Goal: Task Accomplishment & Management: Use online tool/utility

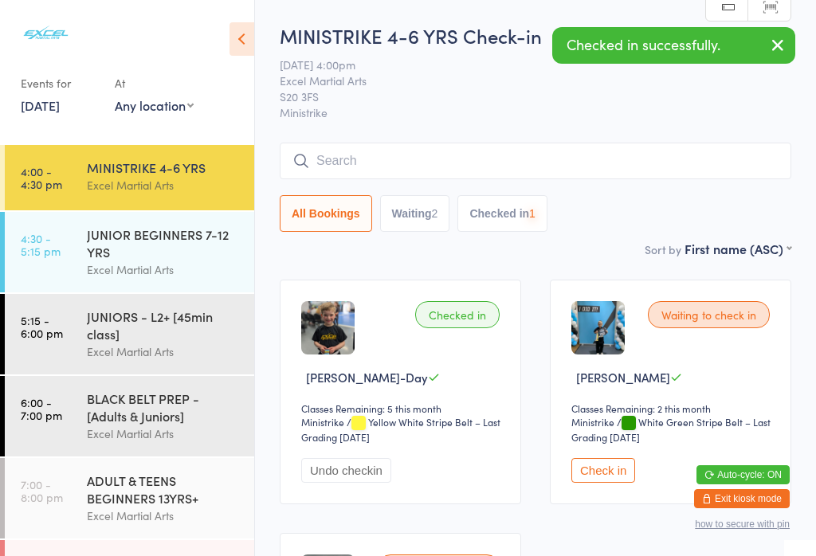
click at [132, 259] on div "JUNIOR BEGINNERS 7-12 YRS" at bounding box center [164, 242] width 154 height 35
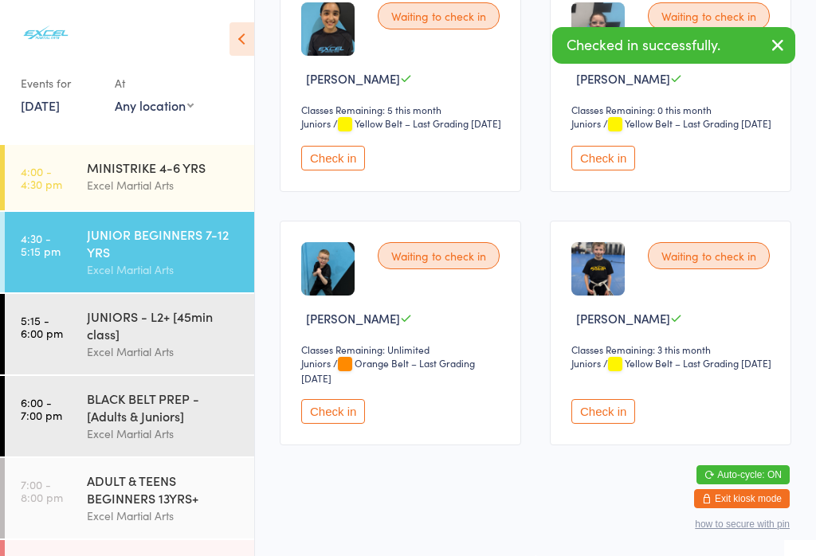
scroll to position [1343, 0]
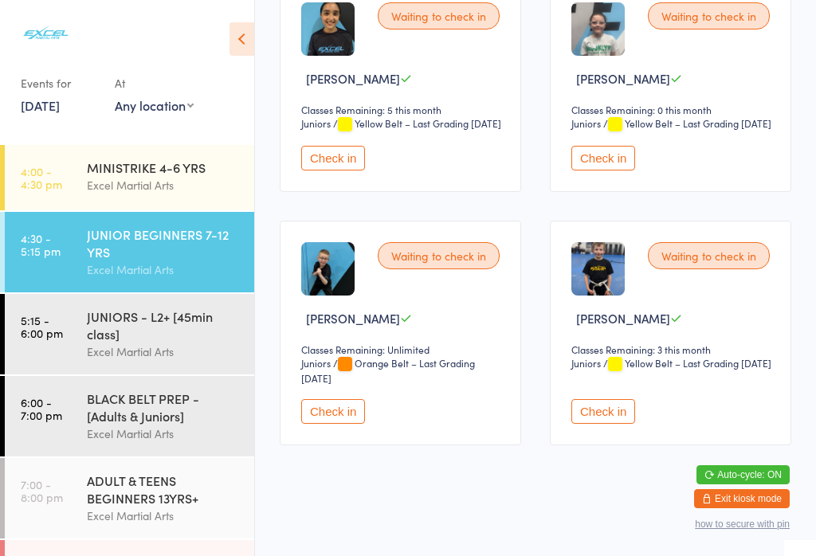
click at [622, 424] on button "Check in" at bounding box center [603, 411] width 64 height 25
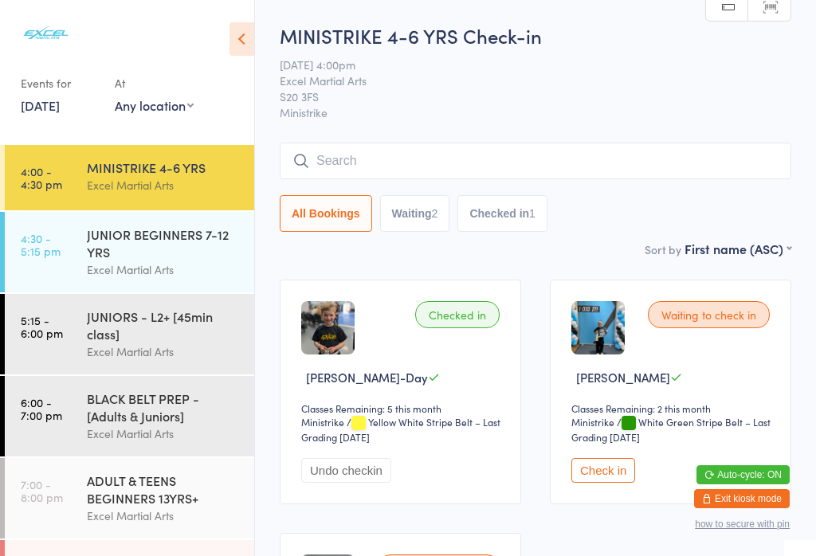
click at [174, 343] on div "JUNIORS - L2+ [45min class]" at bounding box center [164, 324] width 154 height 35
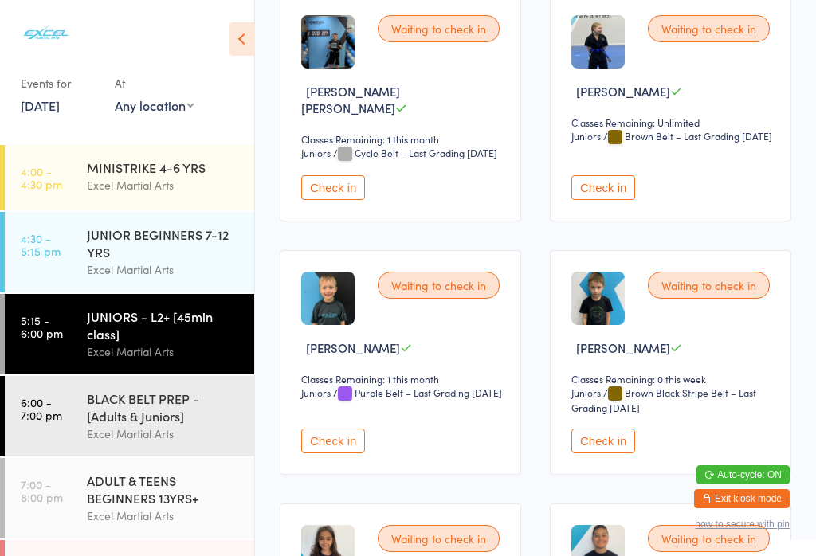
scroll to position [2247, 0]
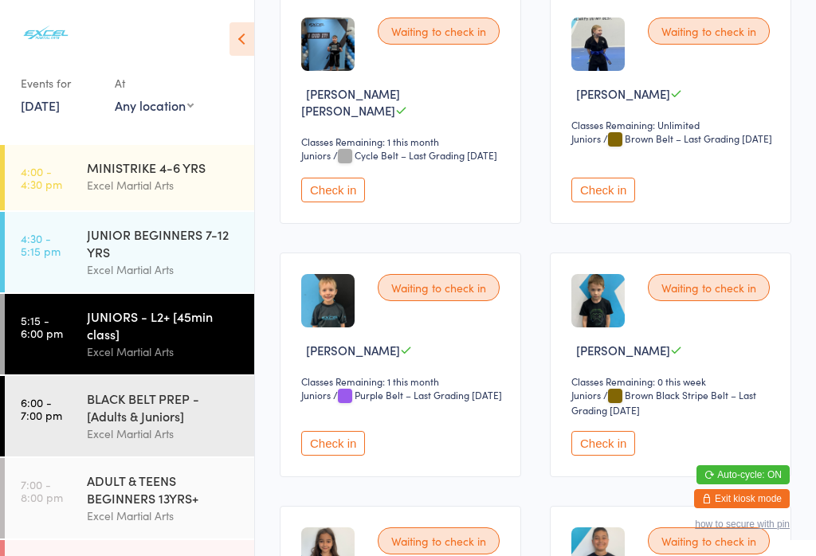
click at [609, 202] on button "Check in" at bounding box center [603, 190] width 64 height 25
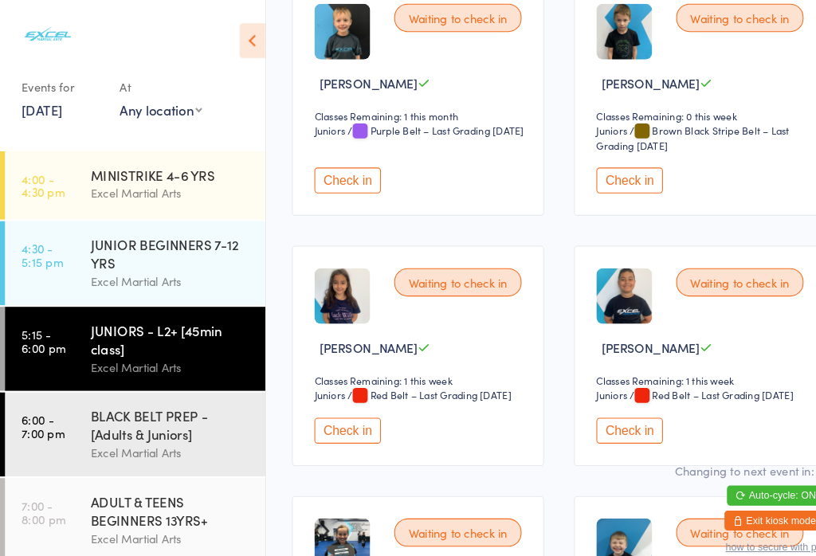
scroll to position [2498, 24]
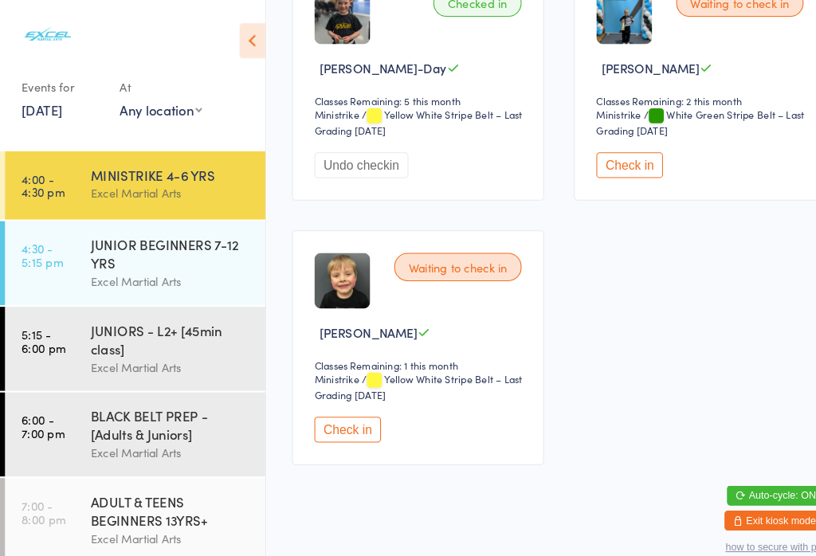
scroll to position [331, 0]
click at [343, 417] on button "Check in" at bounding box center [333, 411] width 64 height 25
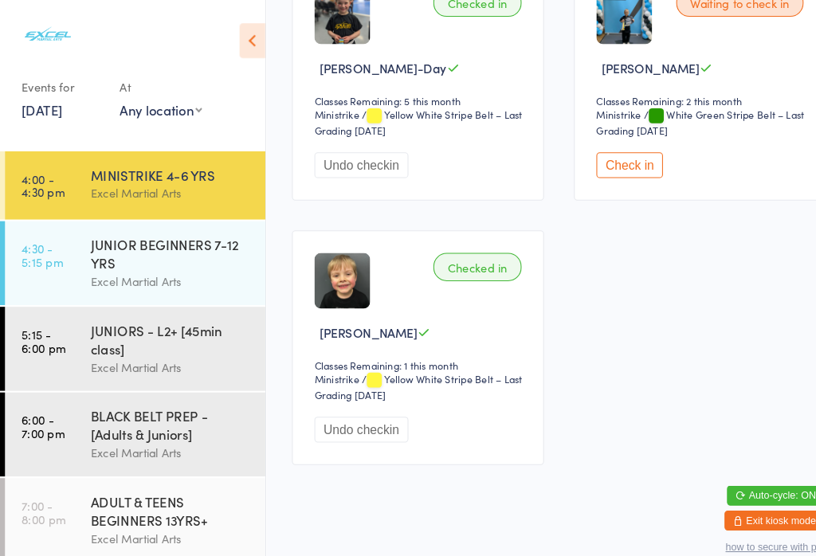
click at [105, 245] on div "JUNIOR BEGINNERS 7-12 YRS" at bounding box center [164, 242] width 154 height 35
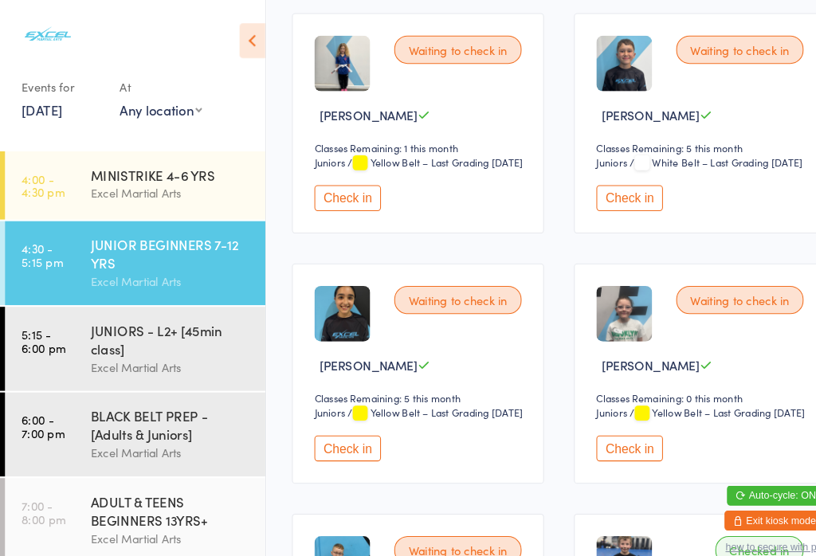
scroll to position [1016, 0]
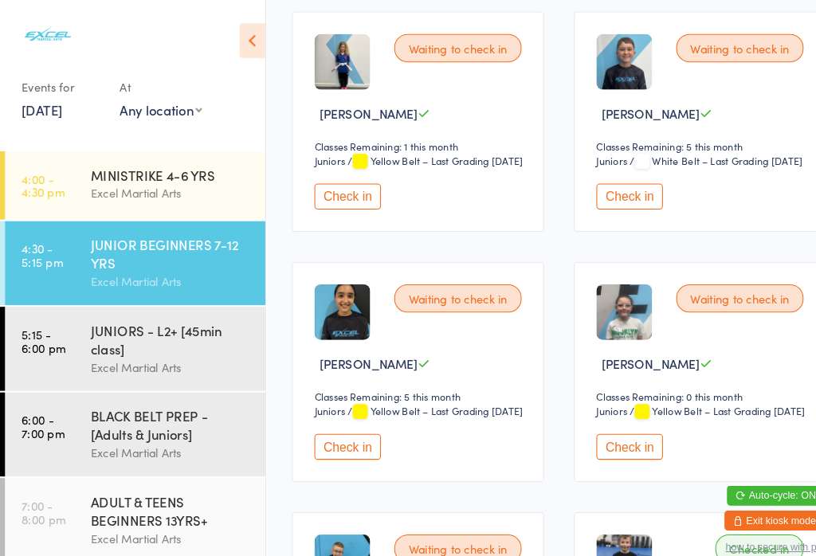
click at [327, 201] on button "Check in" at bounding box center [333, 188] width 64 height 25
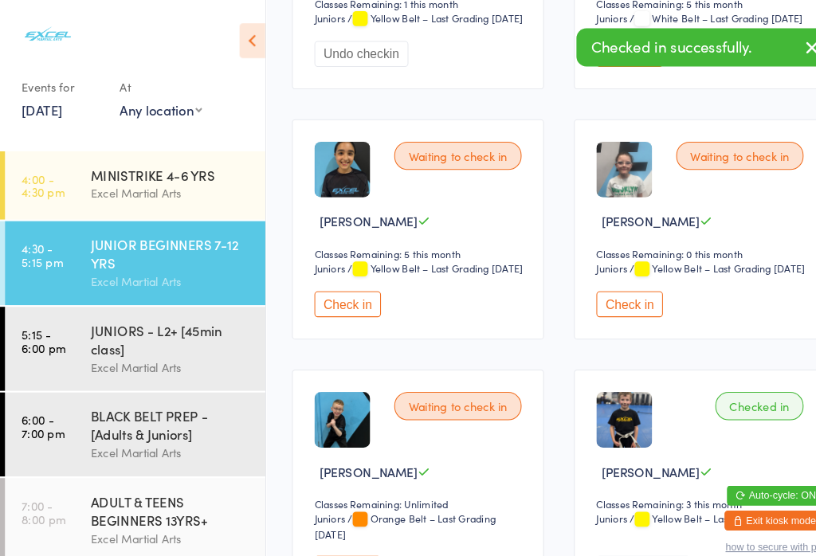
scroll to position [1157, 0]
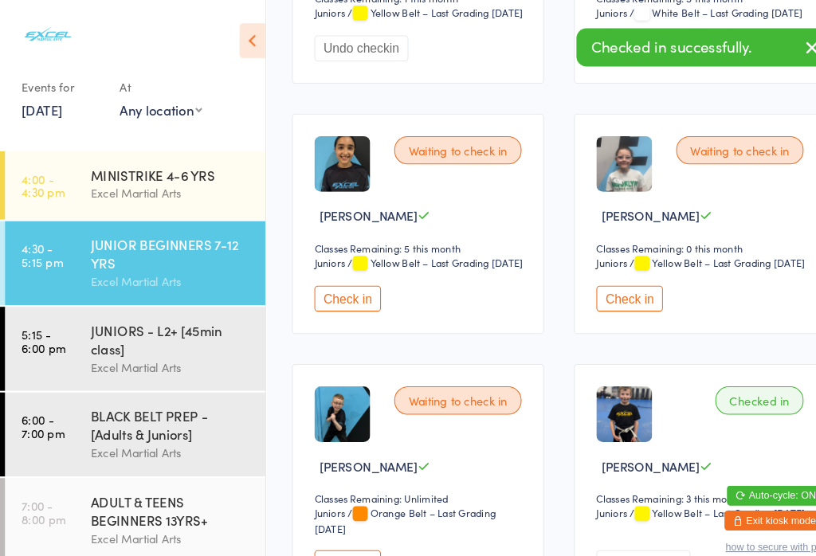
click at [593, 299] on button "Check in" at bounding box center [603, 286] width 64 height 25
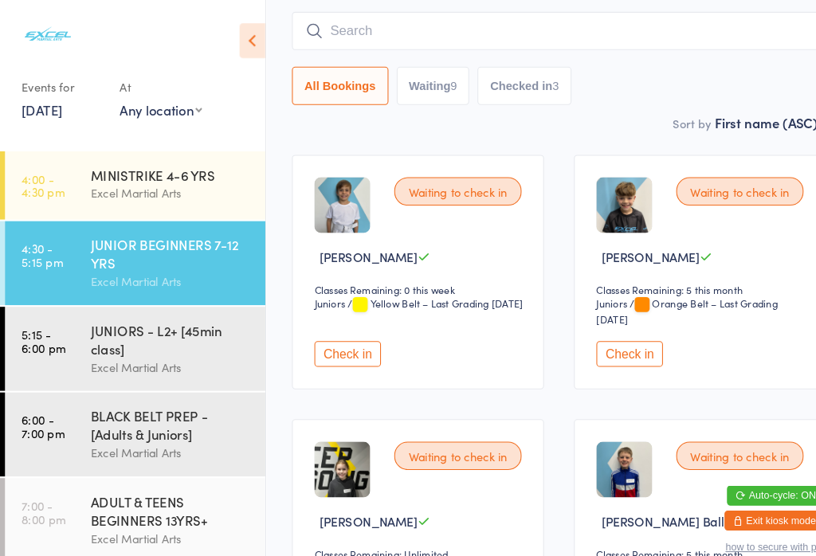
scroll to position [131, 1]
click at [202, 182] on div "Excel Martial Arts" at bounding box center [164, 185] width 154 height 18
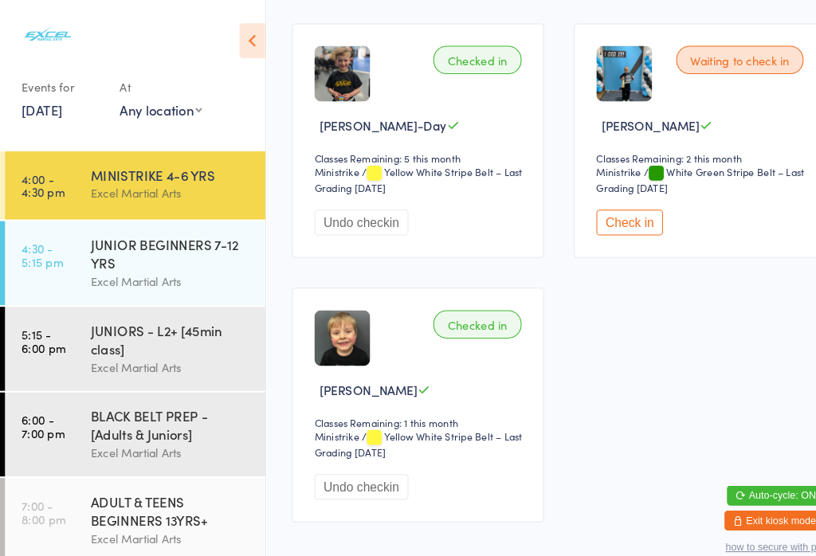
scroll to position [257, 0]
click at [621, 225] on button "Check in" at bounding box center [603, 213] width 64 height 25
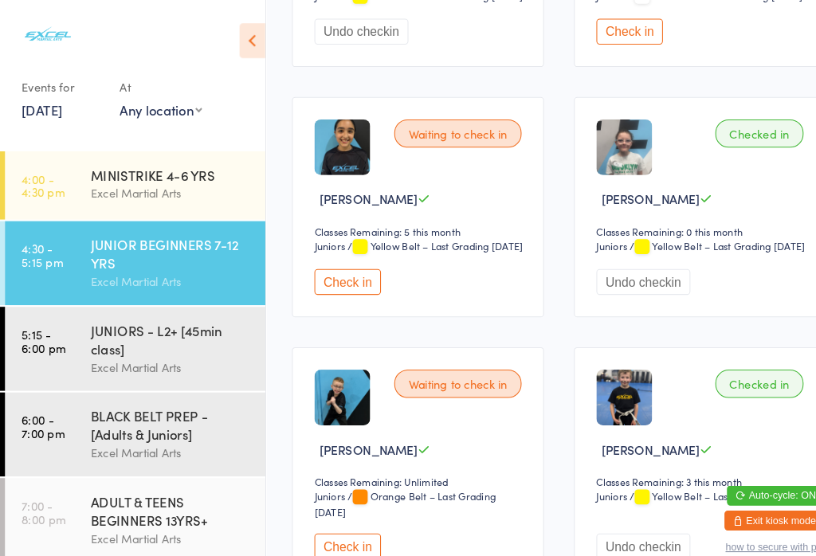
scroll to position [1161, 0]
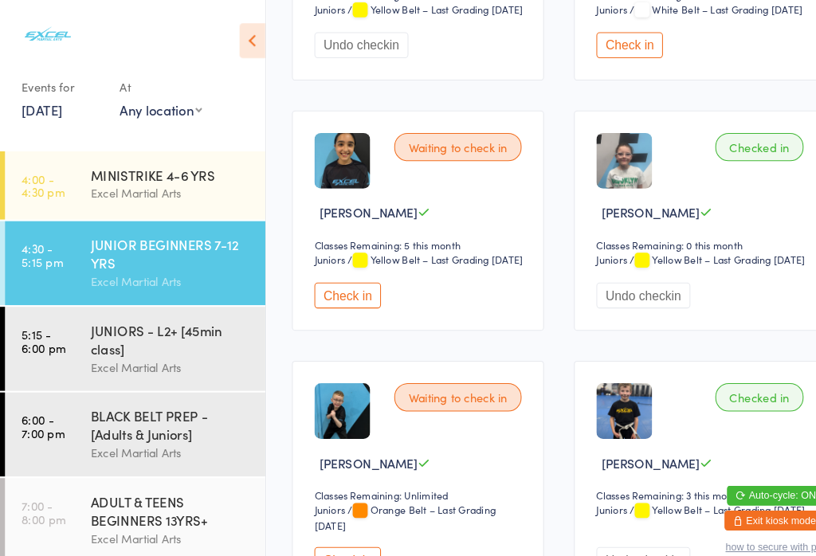
click at [351, 296] on button "Check in" at bounding box center [333, 283] width 64 height 25
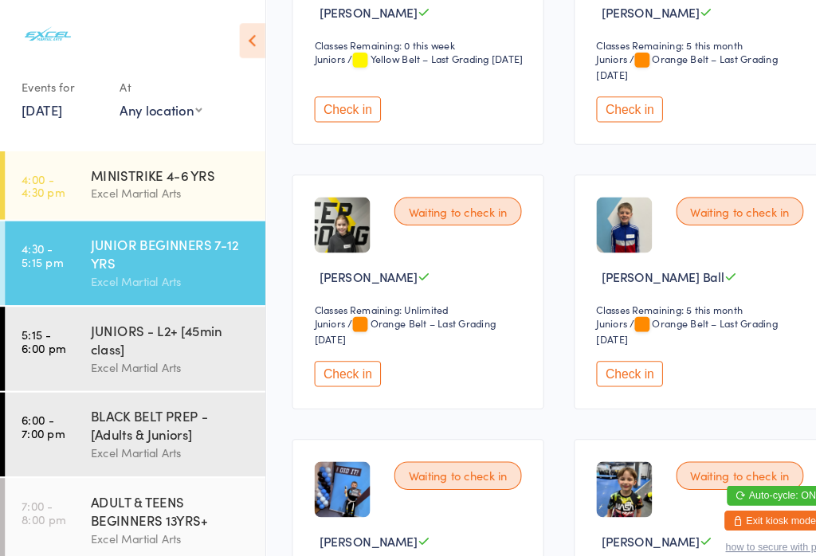
scroll to position [369, 0]
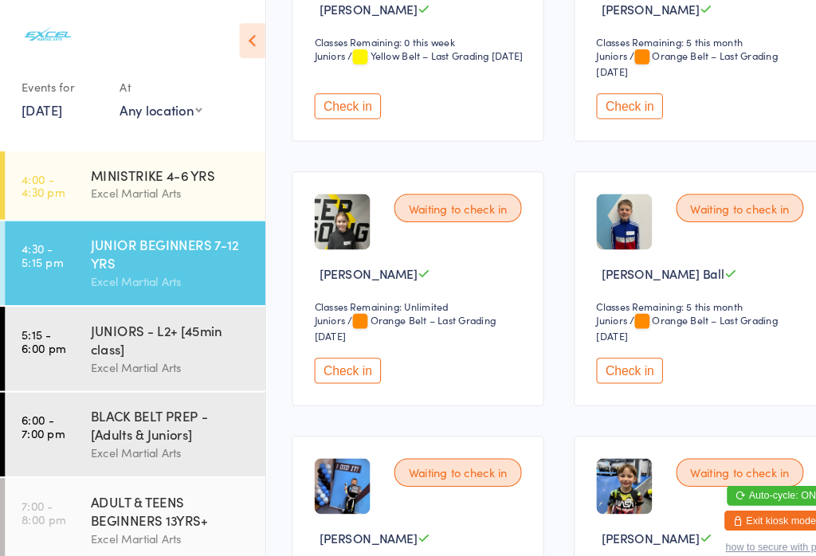
click at [320, 367] on button "Check in" at bounding box center [333, 355] width 64 height 25
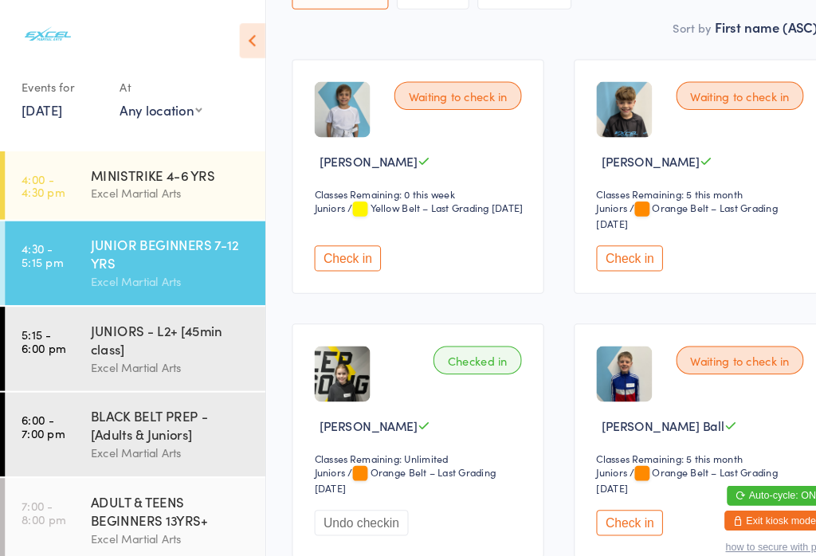
scroll to position [229, 146]
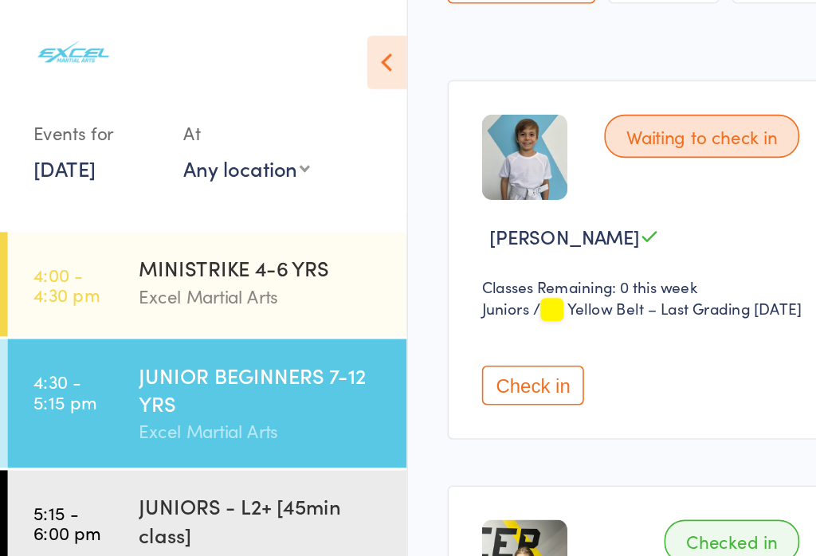
click at [301, 253] on button "Check in" at bounding box center [333, 241] width 64 height 25
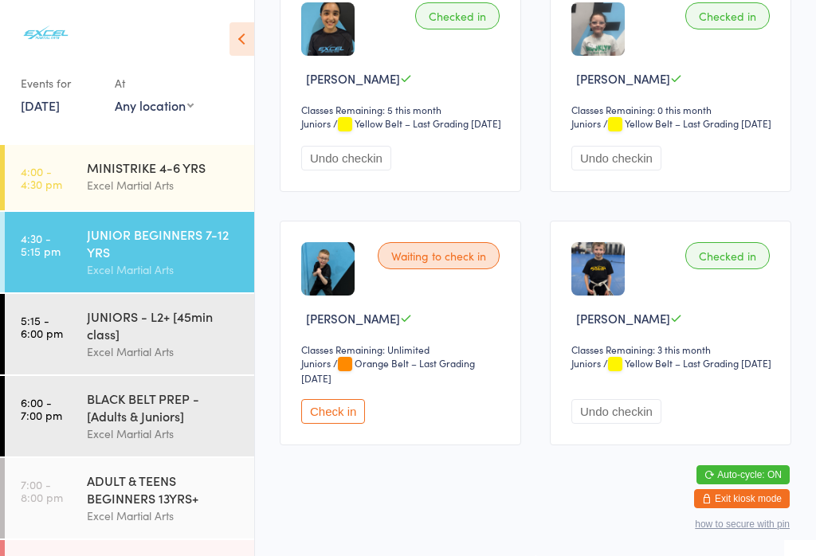
scroll to position [1343, 0]
click at [358, 421] on button "Check in" at bounding box center [333, 411] width 64 height 25
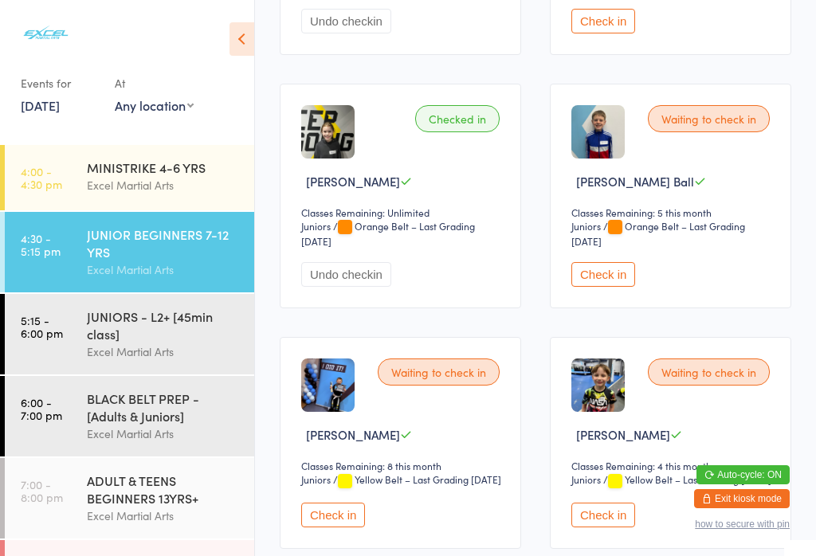
scroll to position [456, 0]
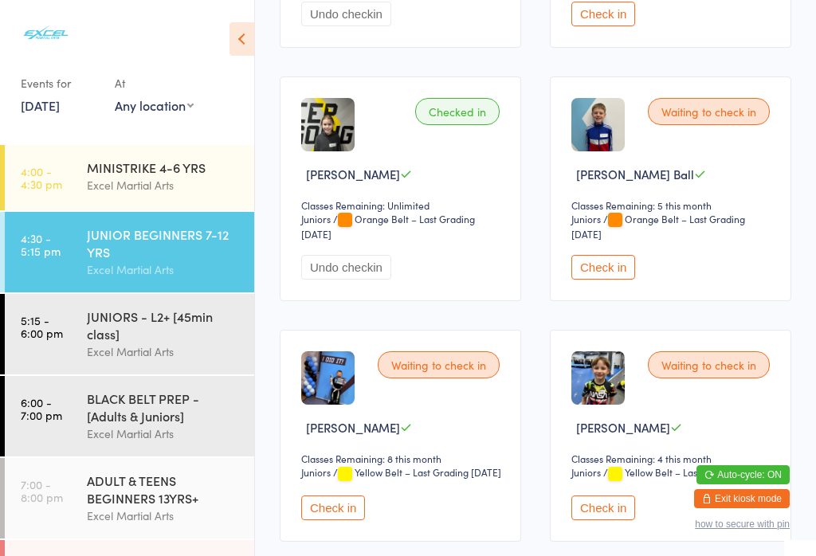
click at [620, 520] on button "Check in" at bounding box center [603, 508] width 64 height 25
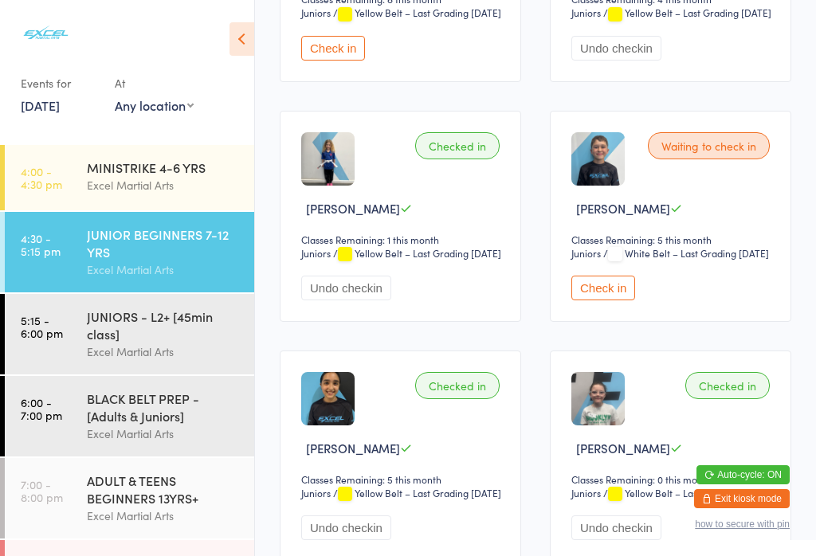
scroll to position [950, 0]
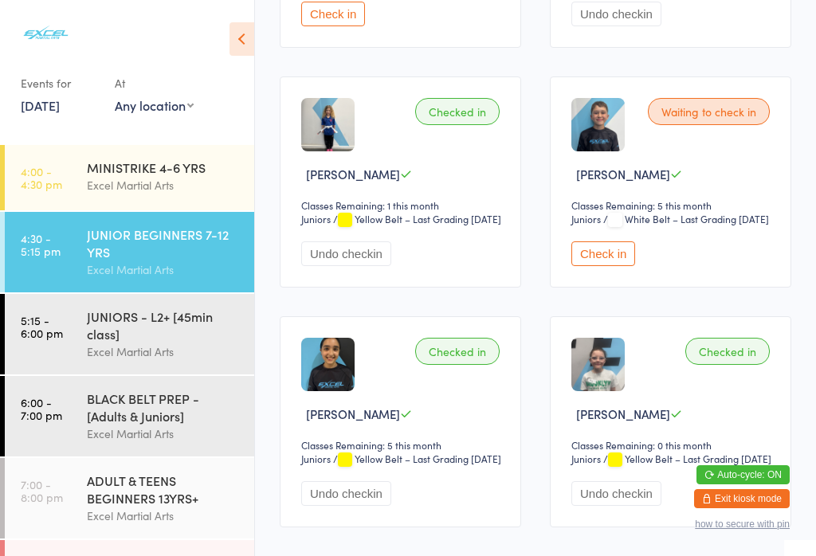
click at [609, 266] on button "Check in" at bounding box center [603, 253] width 64 height 25
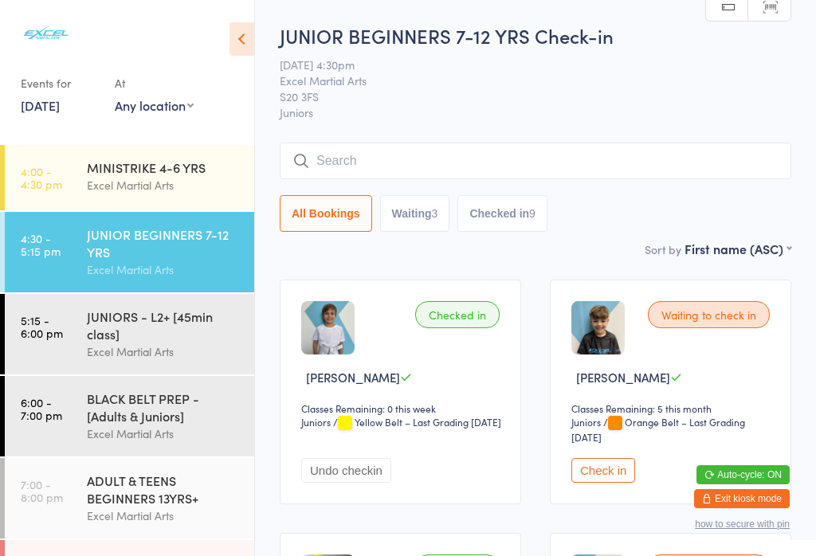
scroll to position [0, 0]
click at [611, 482] on button "Check in" at bounding box center [603, 470] width 64 height 25
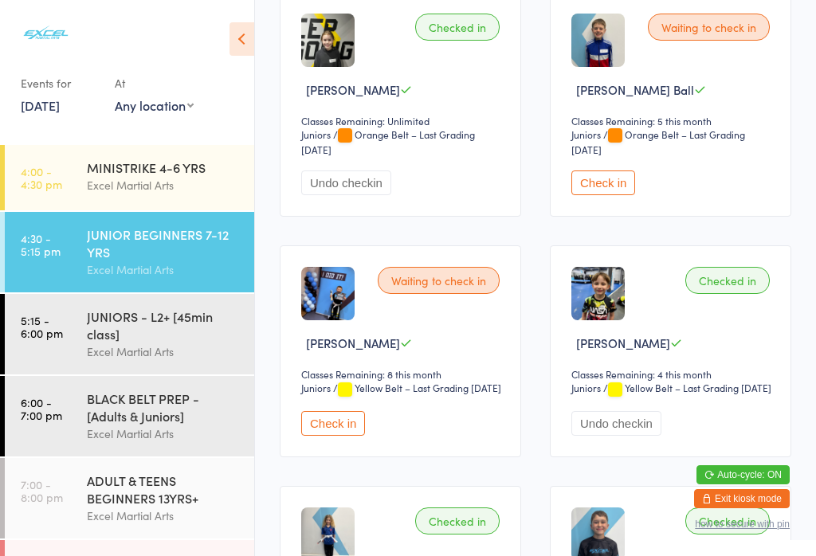
scroll to position [539, 0]
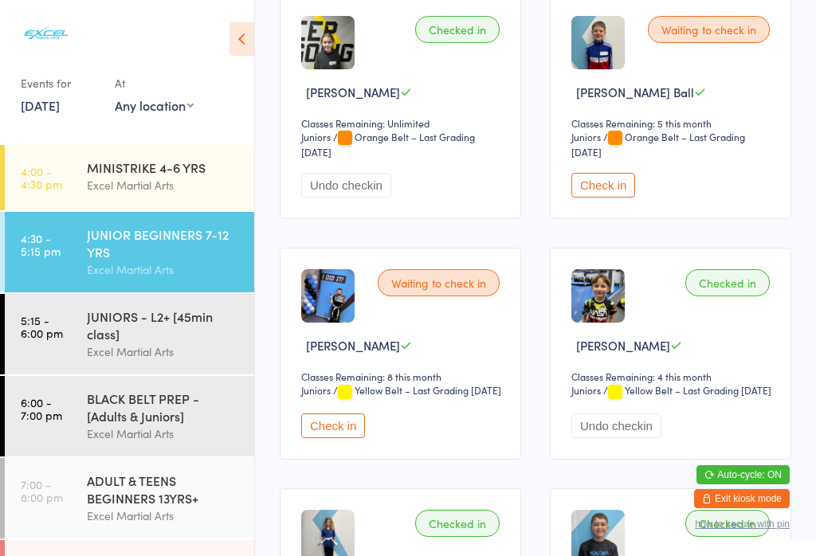
click at [350, 438] on button "Check in" at bounding box center [333, 425] width 64 height 25
